Goal: Information Seeking & Learning: Learn about a topic

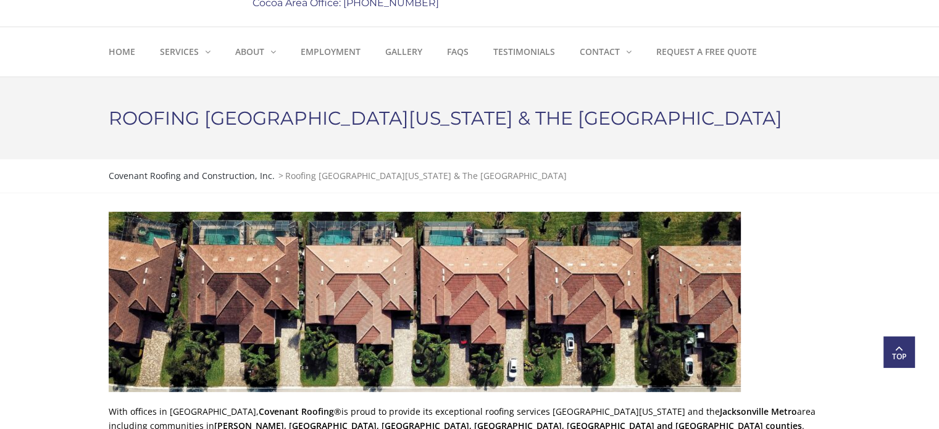
scroll to position [189, 0]
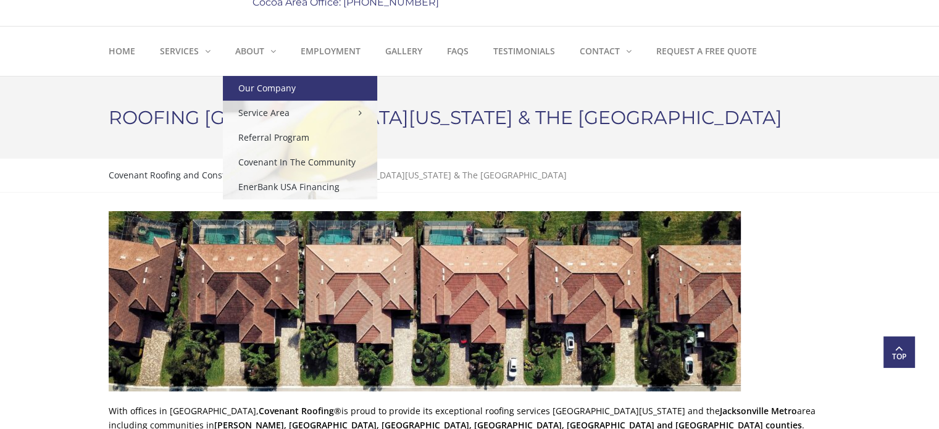
click at [261, 88] on link "Our Company" at bounding box center [300, 88] width 154 height 25
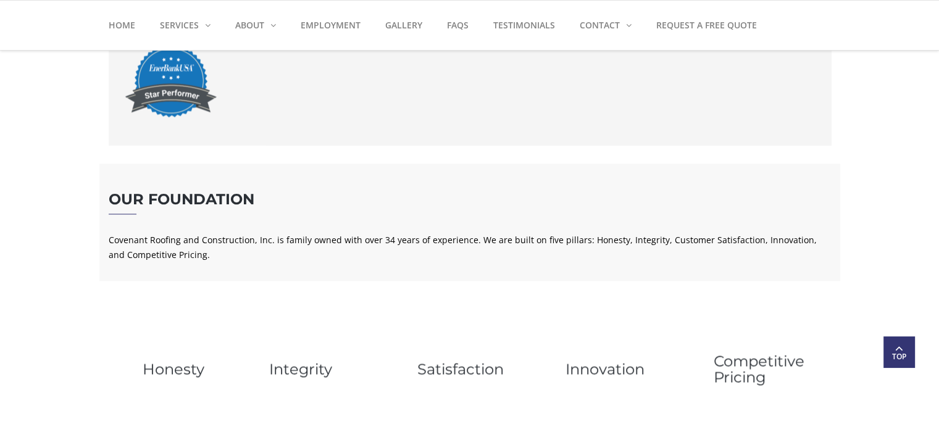
scroll to position [1930, 0]
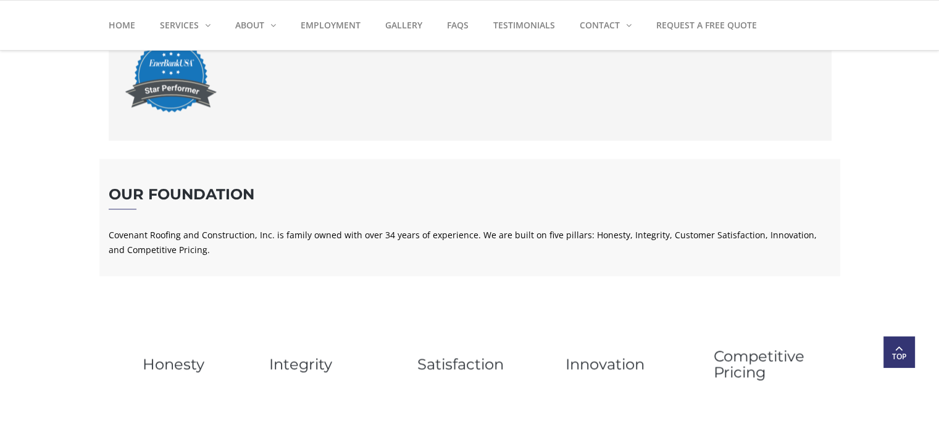
click at [261, 88] on p at bounding box center [470, 75] width 692 height 99
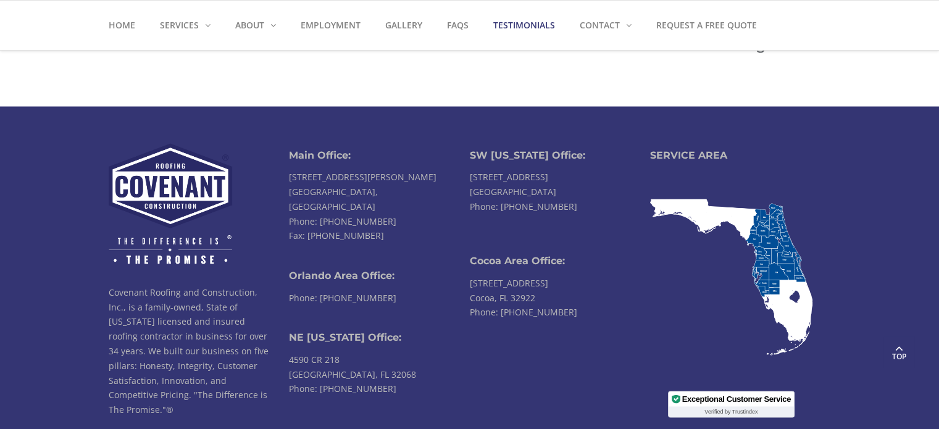
scroll to position [2348, 0]
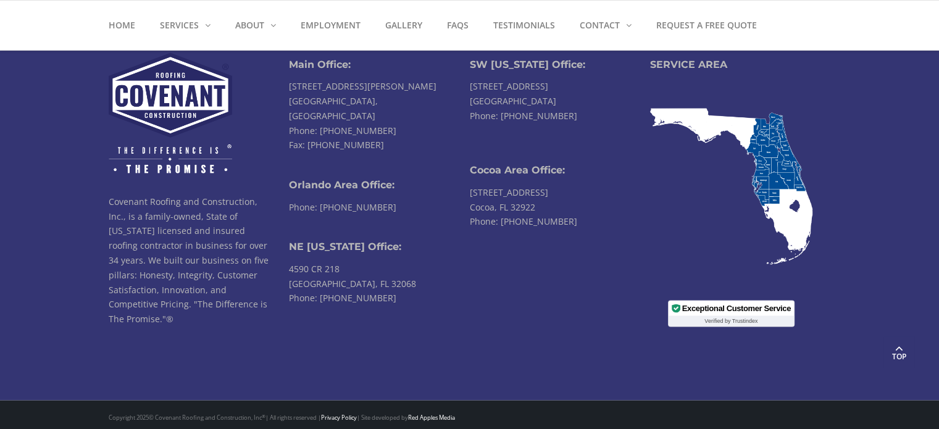
click at [46, 315] on div "Covenant Roofing and Construction, Inc., is a family-owned, State of [US_STATE]…" at bounding box center [469, 208] width 939 height 385
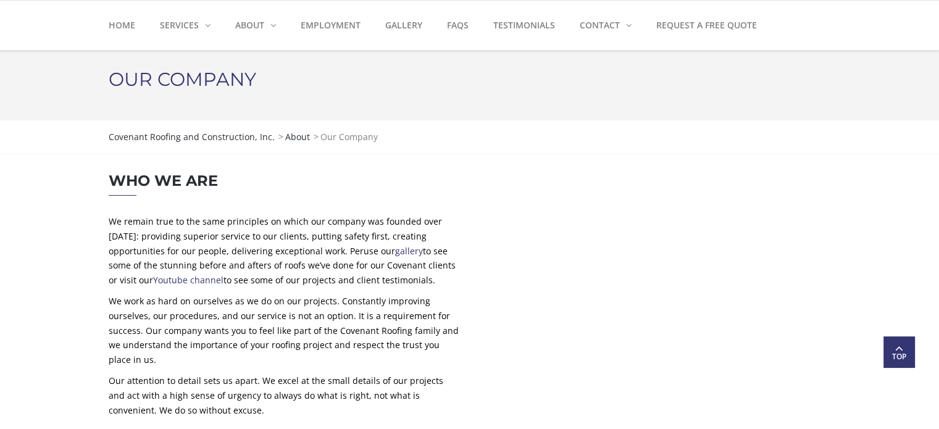
scroll to position [0, 0]
